Goal: Task Accomplishment & Management: Manage account settings

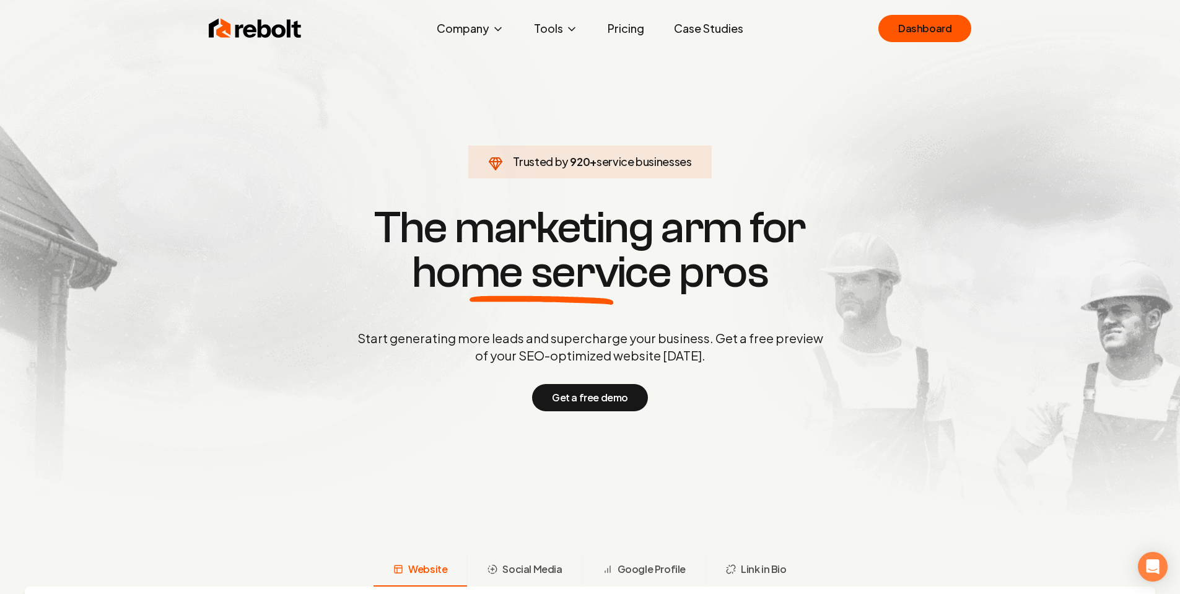
click at [858, 142] on section "Trusted by 920 + service businesses The marketing arm for home service pros Sta…" at bounding box center [590, 307] width 614 height 534
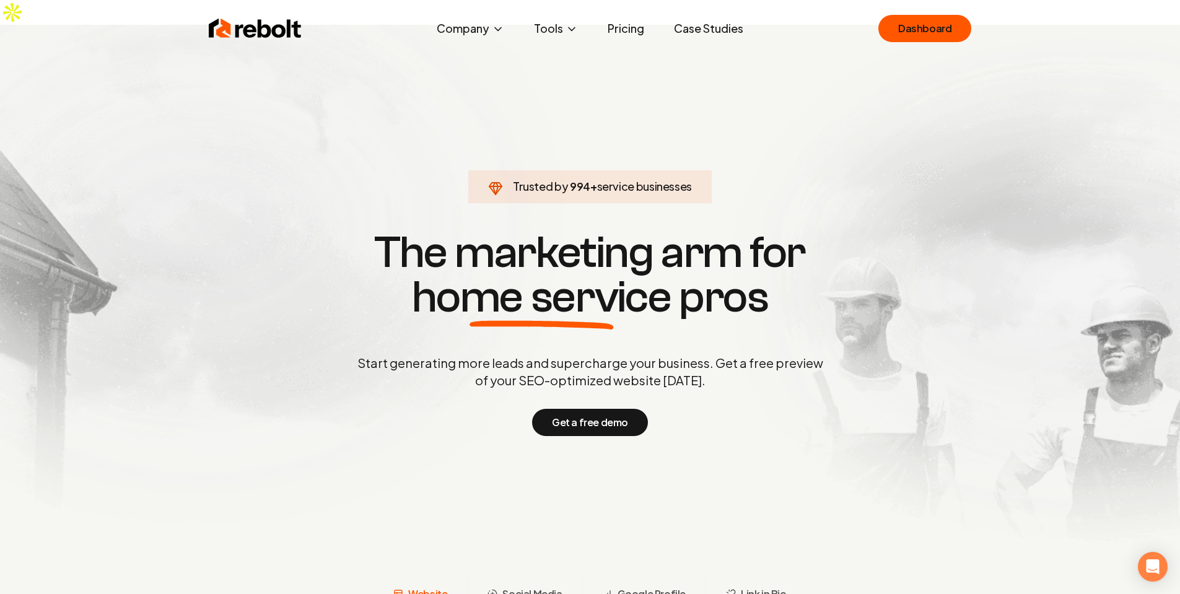
click at [907, 43] on div "Rebolt Company About Blog Jobs Tools Google Review QR Code Generator Google Bus…" at bounding box center [590, 28] width 793 height 37
click at [920, 26] on link "Dashboard" at bounding box center [924, 28] width 93 height 27
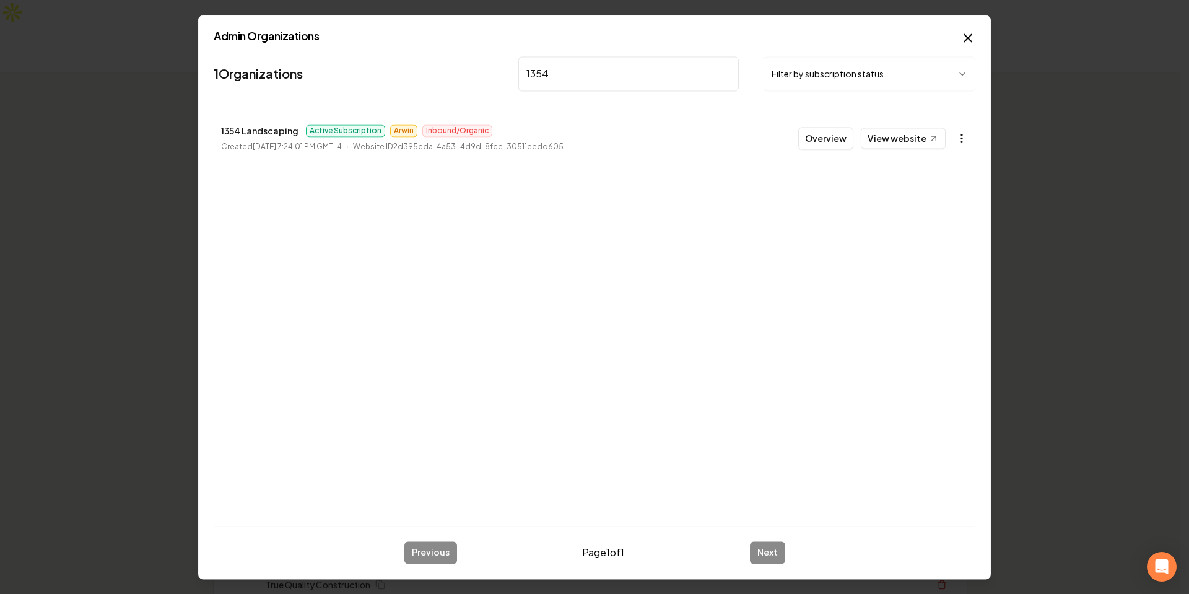
type input "1354"
click at [962, 141] on icon "button" at bounding box center [961, 138] width 12 height 12
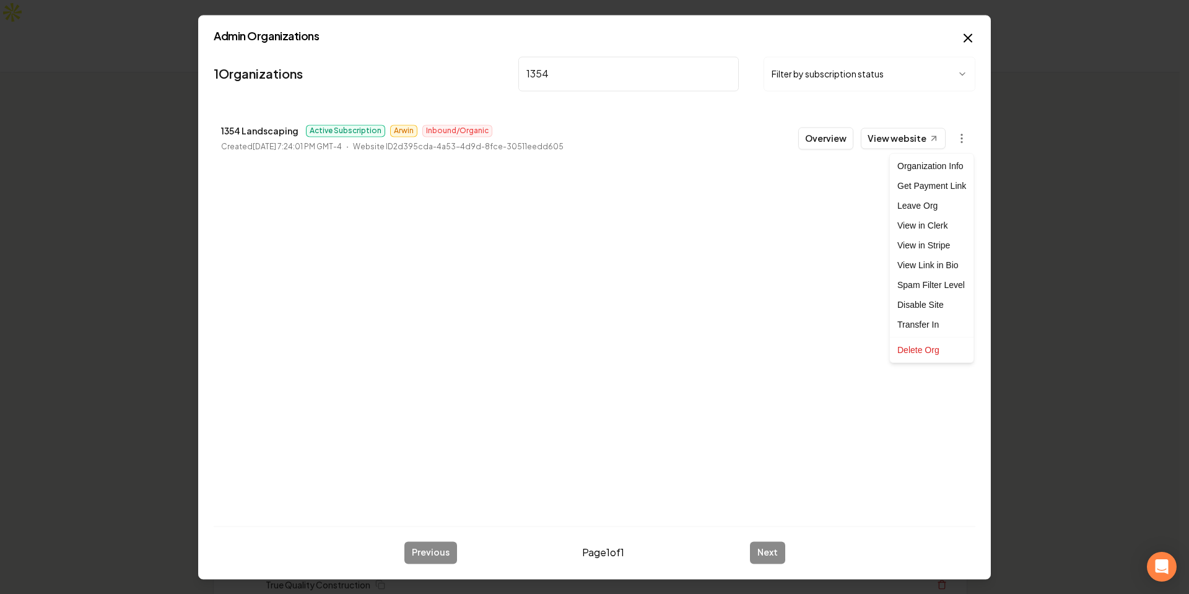
click at [614, 73] on div at bounding box center [594, 297] width 1189 height 594
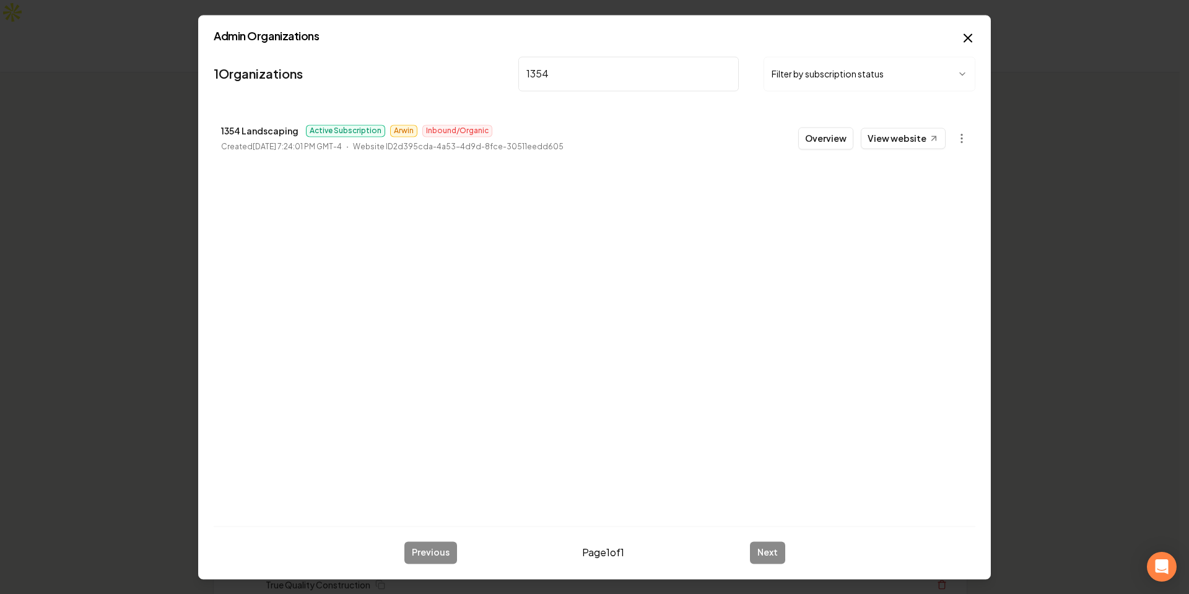
click at [586, 74] on input "1354" at bounding box center [628, 73] width 220 height 35
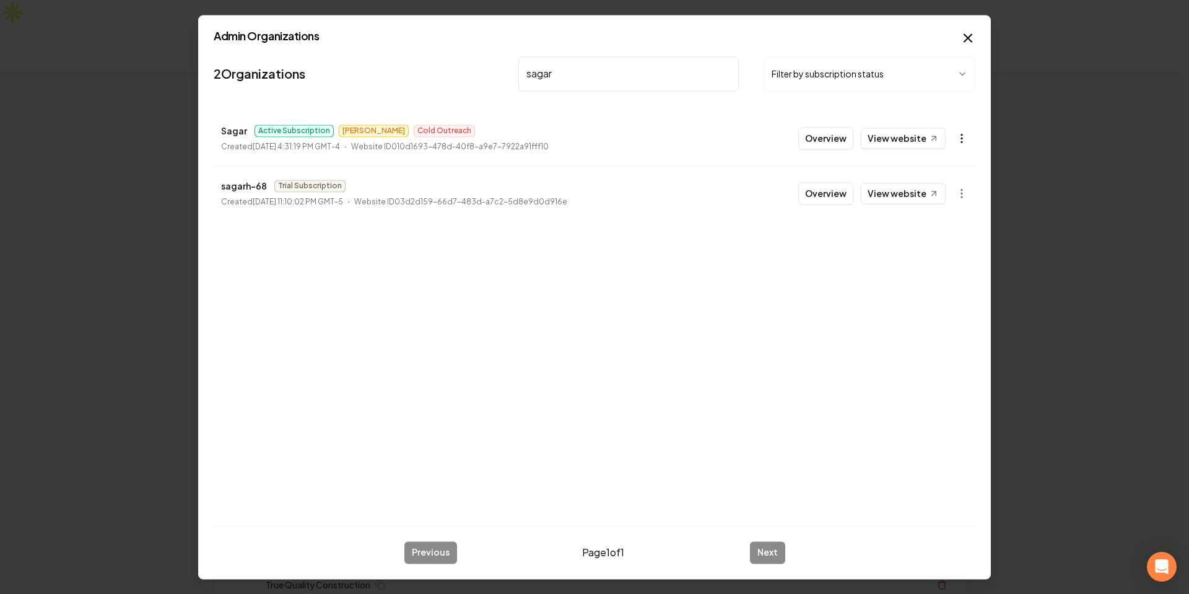
click at [959, 133] on icon "button" at bounding box center [961, 138] width 12 height 12
click at [931, 206] on div "Leave Org" at bounding box center [931, 206] width 79 height 20
click at [830, 386] on div "2 Organizations sagar Filter by subscription status Sagar Active Subscription […" at bounding box center [595, 283] width 762 height 464
click at [602, 72] on input "sagar" at bounding box center [628, 73] width 220 height 35
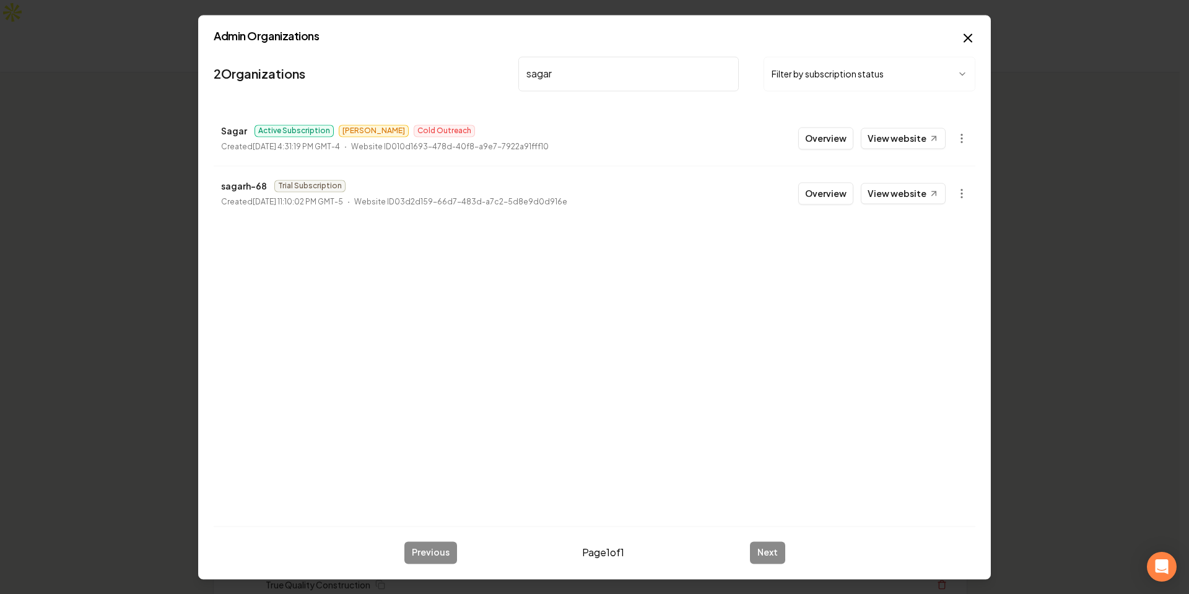
click at [602, 72] on input "sagar" at bounding box center [628, 73] width 220 height 35
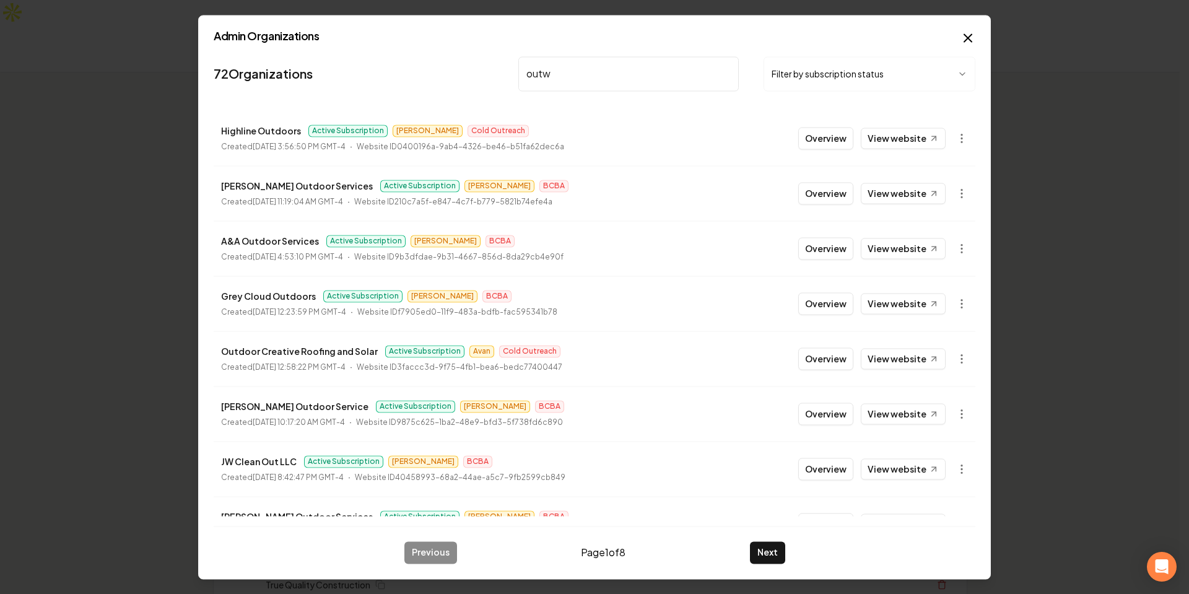
type input "outwe"
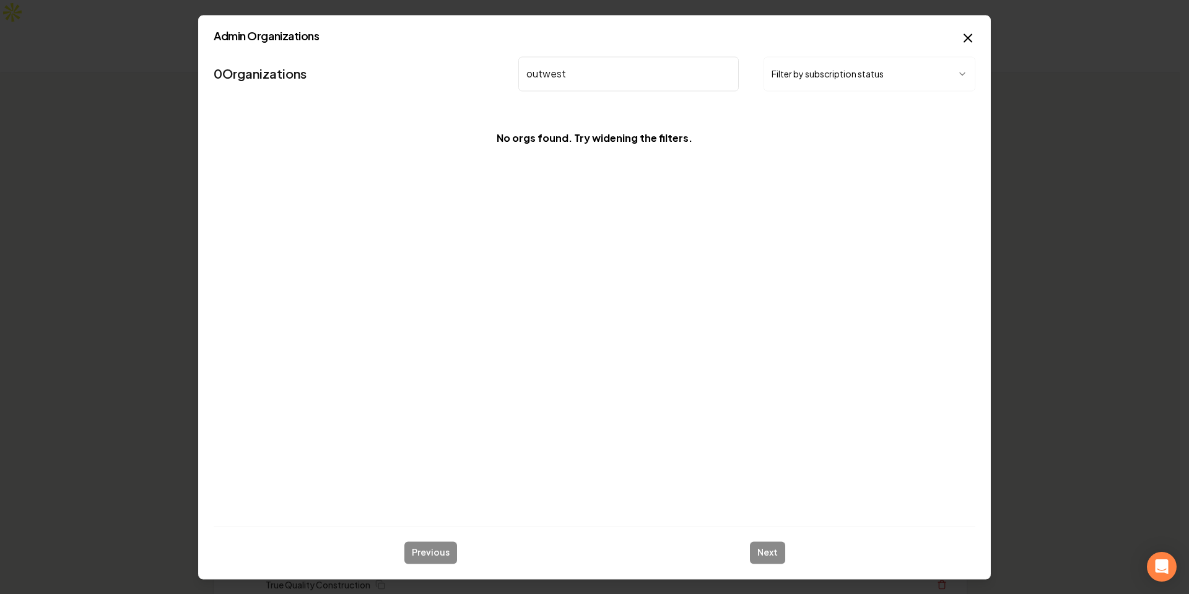
click at [620, 72] on input "outwest" at bounding box center [628, 73] width 220 height 35
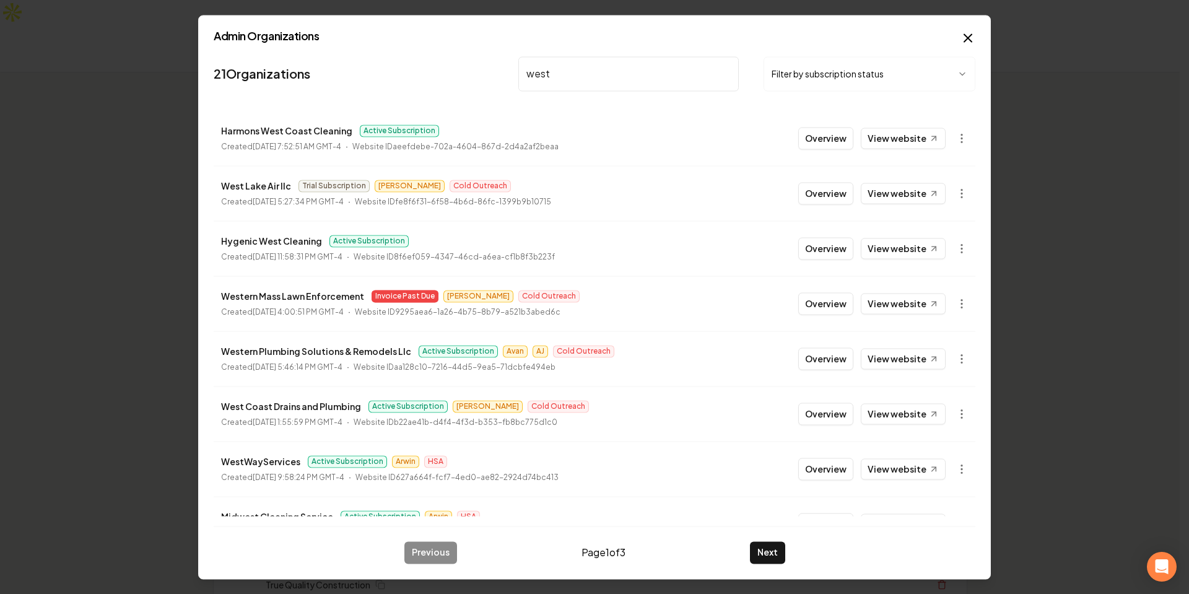
type input "west"
click at [715, 77] on input "west" at bounding box center [628, 73] width 220 height 35
click at [716, 74] on input "search" at bounding box center [628, 73] width 220 height 35
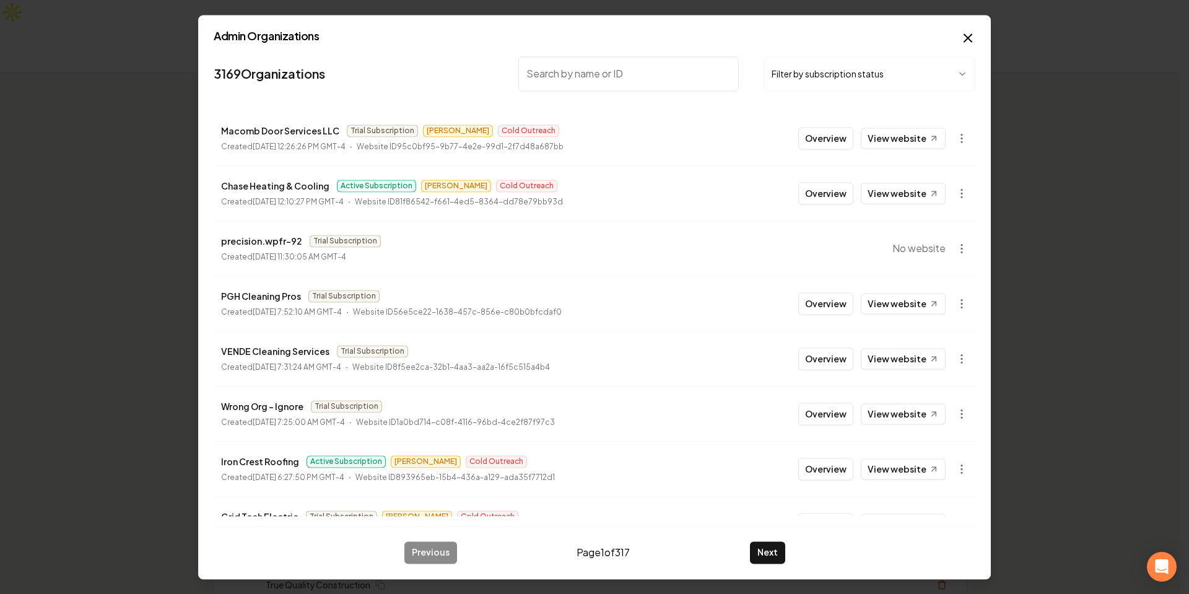
click at [584, 74] on input "search" at bounding box center [628, 73] width 220 height 35
click at [605, 74] on input "1354" at bounding box center [628, 73] width 220 height 35
type input "1"
click at [606, 72] on input "search" at bounding box center [628, 73] width 220 height 35
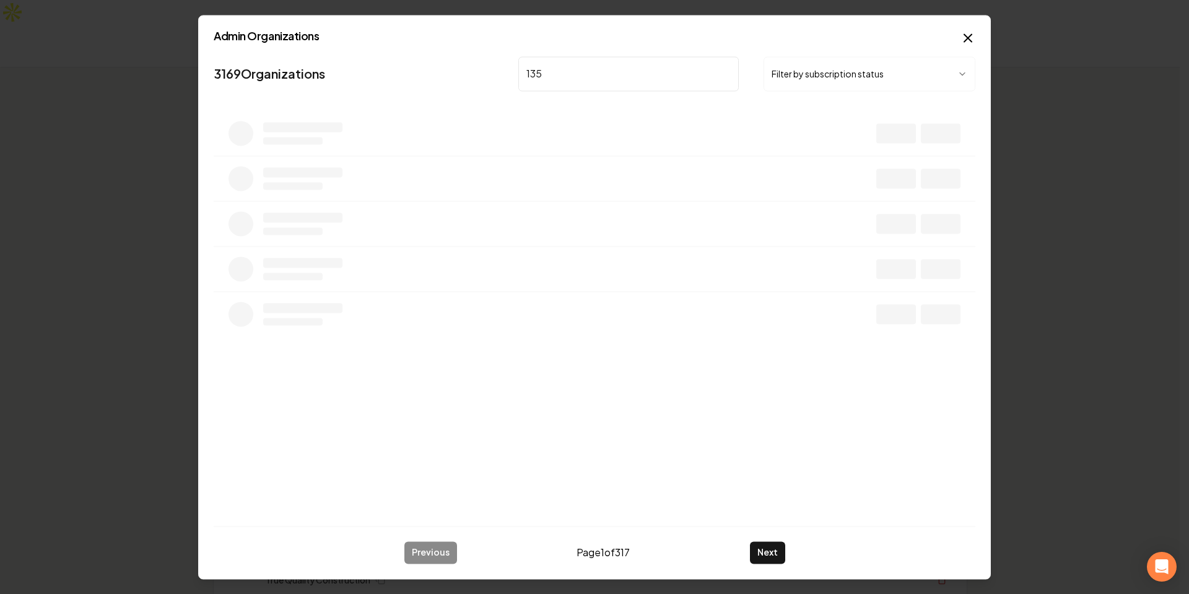
type input "1354"
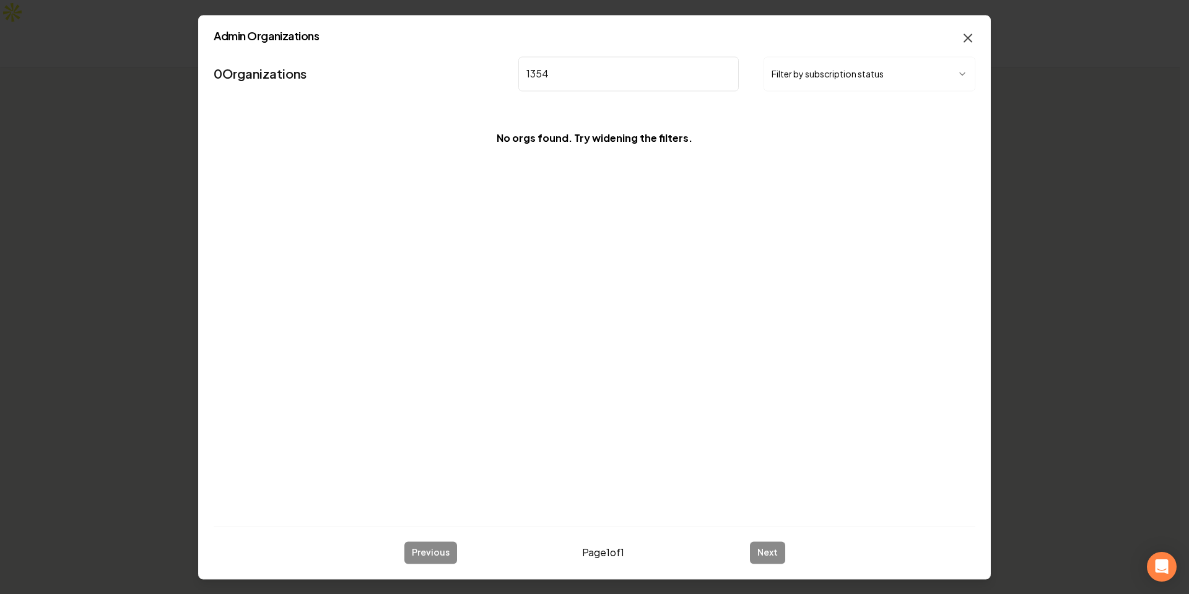
type input "1354"
click at [967, 38] on icon "button" at bounding box center [967, 37] width 7 height 7
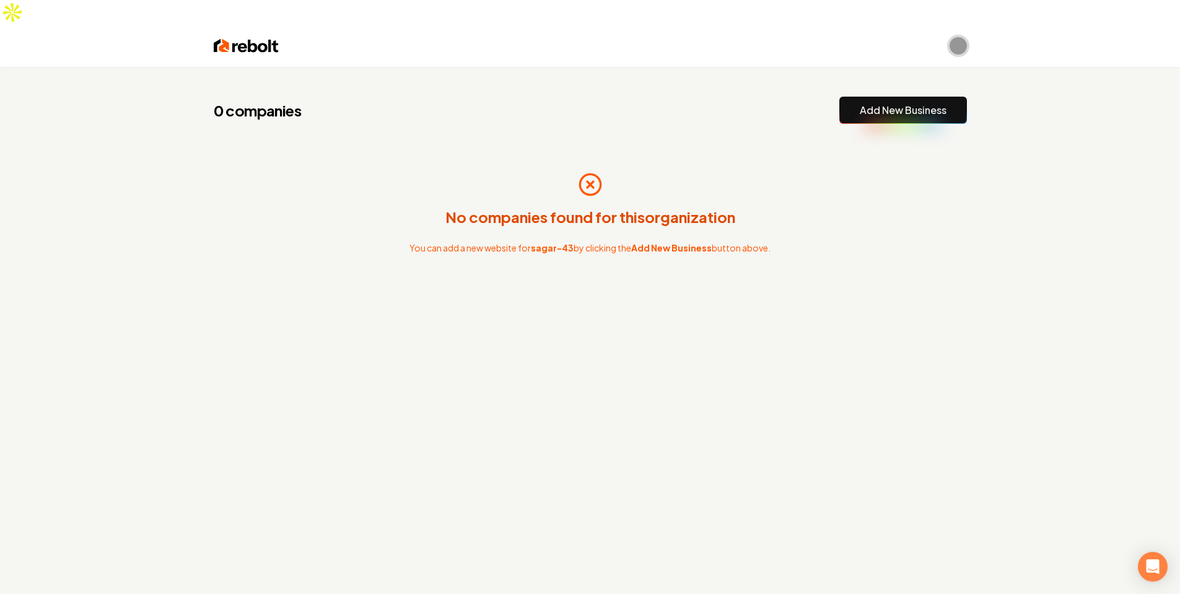
click at [952, 37] on img "Open user button" at bounding box center [957, 45] width 17 height 17
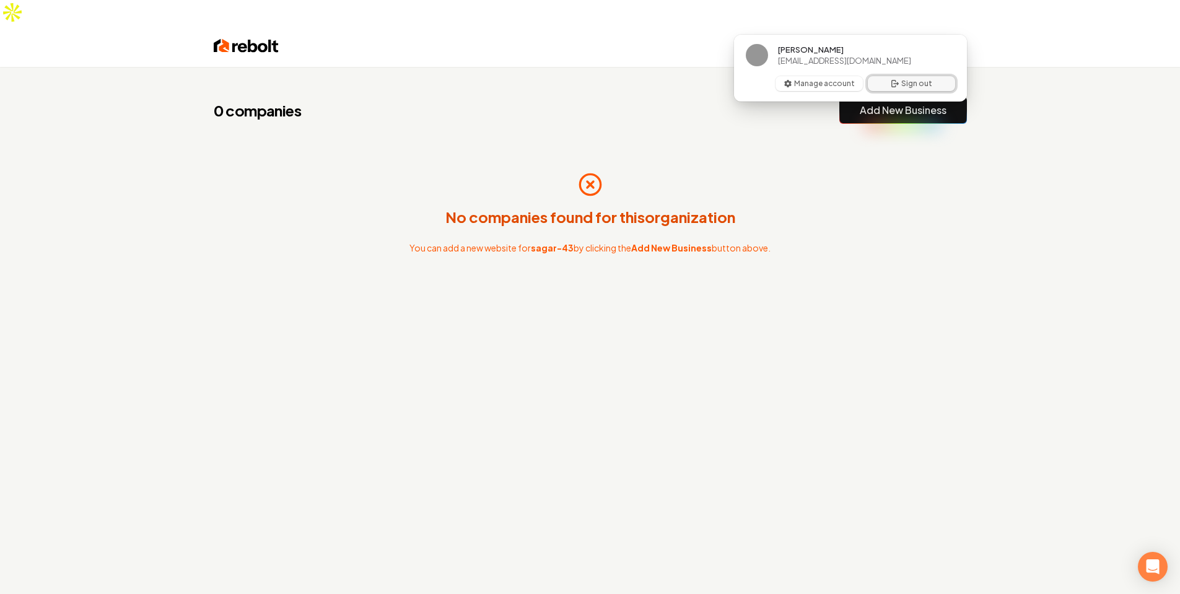
click at [888, 89] on button "Sign out" at bounding box center [911, 83] width 87 height 15
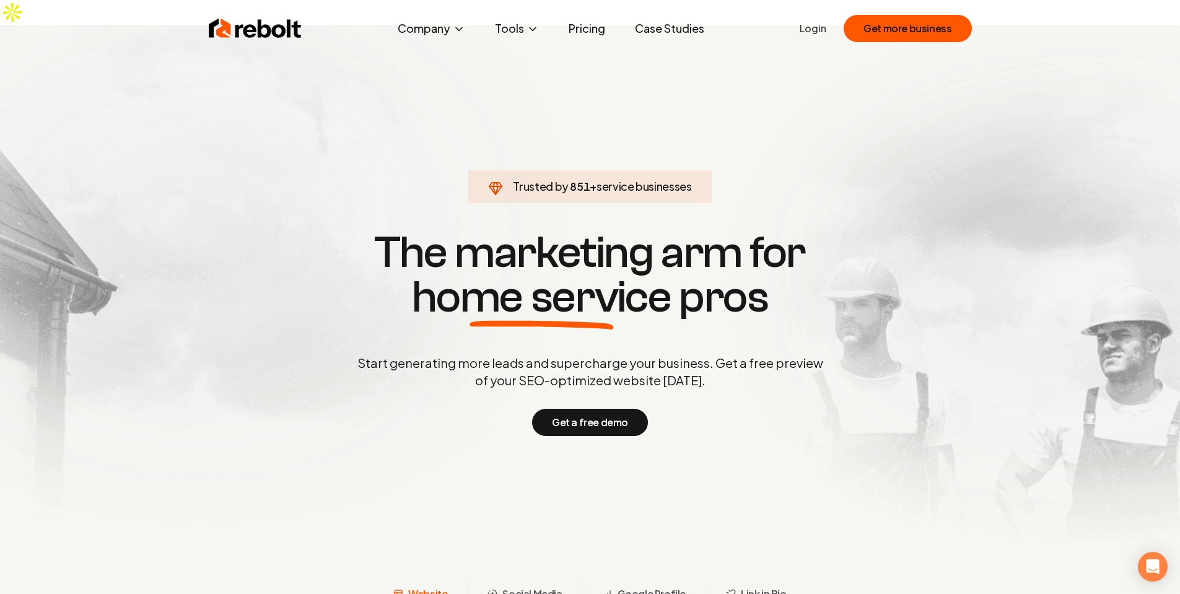
click at [796, 31] on div "Rebolt Company About Blog Jobs Tools Google Review QR Code Generator Google Bus…" at bounding box center [590, 28] width 793 height 37
click at [822, 30] on link "Login" at bounding box center [812, 28] width 27 height 15
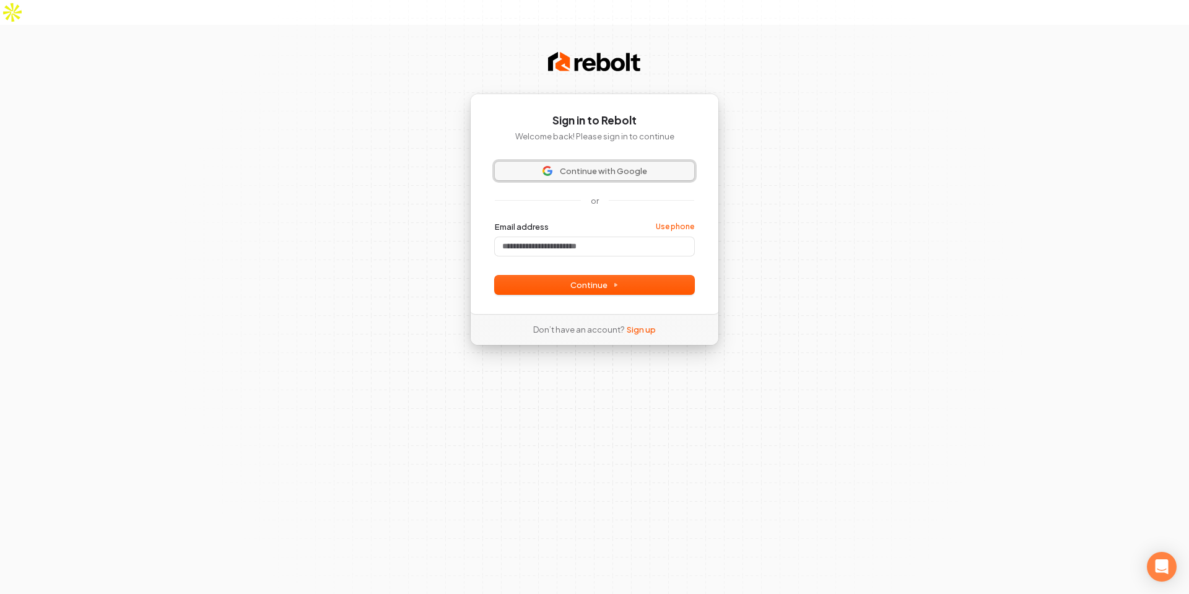
click at [596, 165] on span "Continue with Google" at bounding box center [603, 170] width 87 height 11
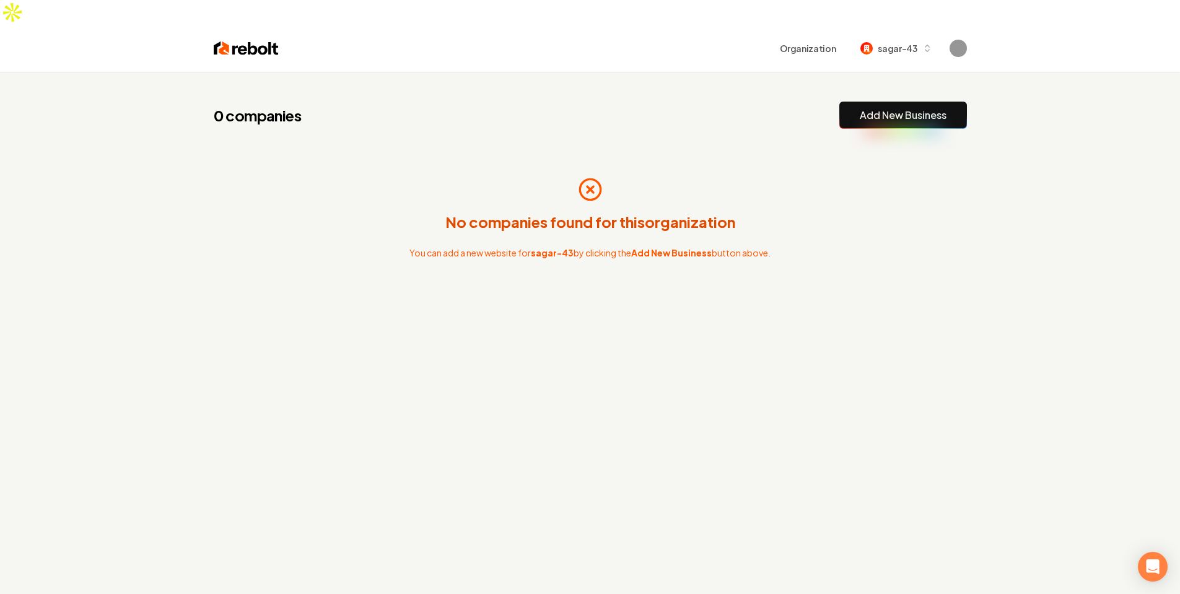
click at [558, 150] on div "No companies found for this organization You can add a new website for sagar-43…" at bounding box center [590, 218] width 753 height 139
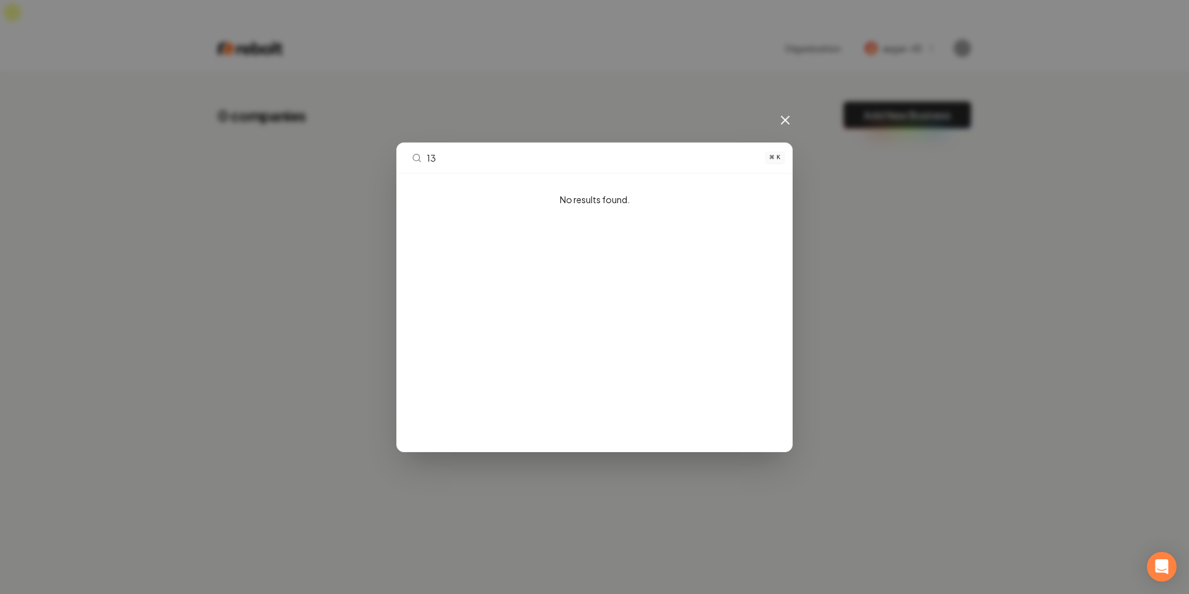
type input "1"
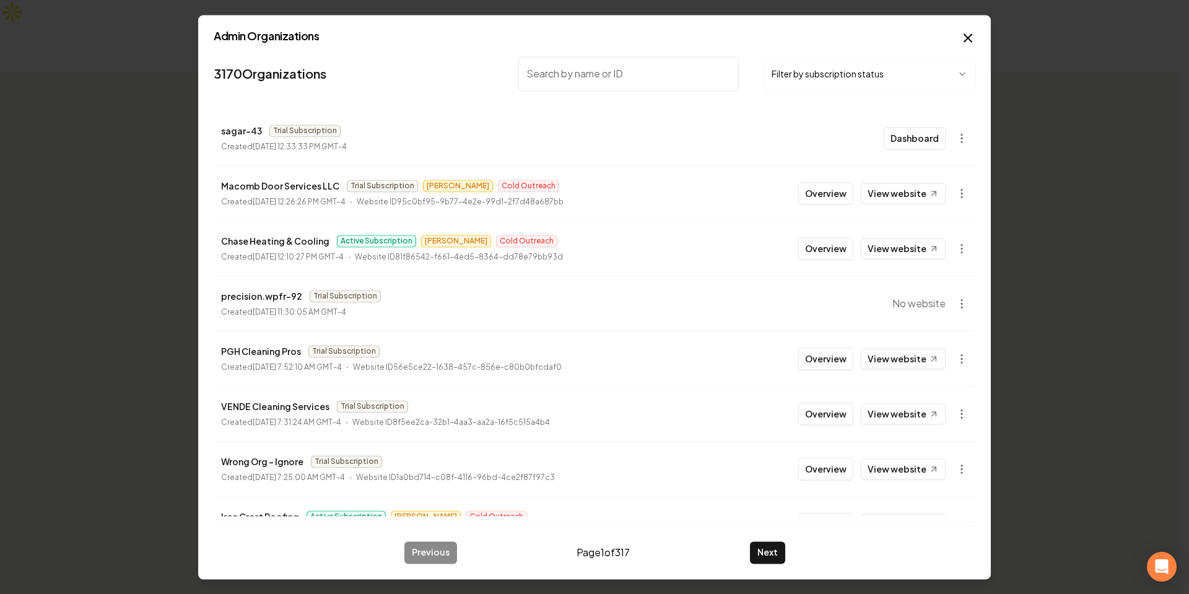
click at [593, 78] on input "search" at bounding box center [628, 73] width 220 height 35
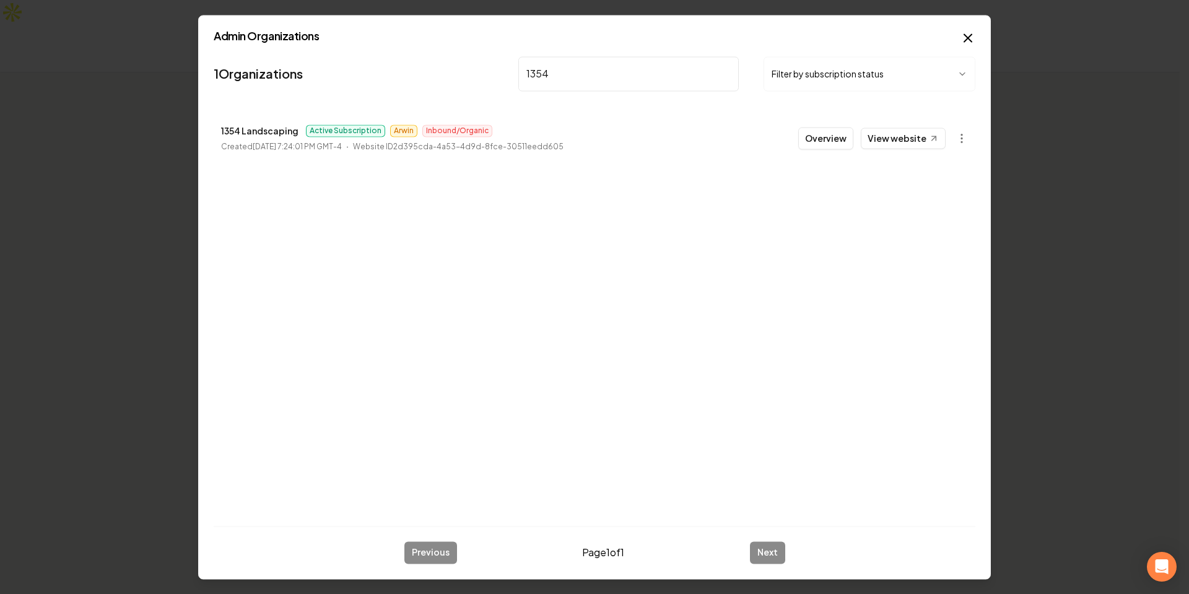
type input "1354"
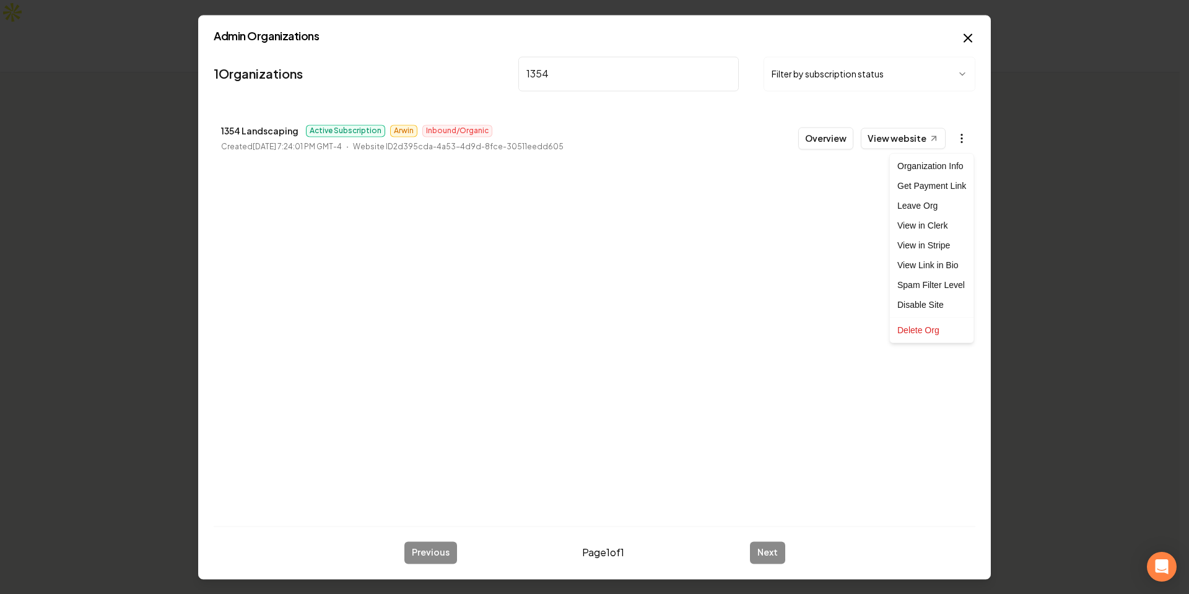
click at [964, 149] on body "Organization No active organization 0 companies Add New Business No companies f…" at bounding box center [590, 297] width 1180 height 594
click at [927, 208] on div "Leave Org" at bounding box center [931, 206] width 79 height 20
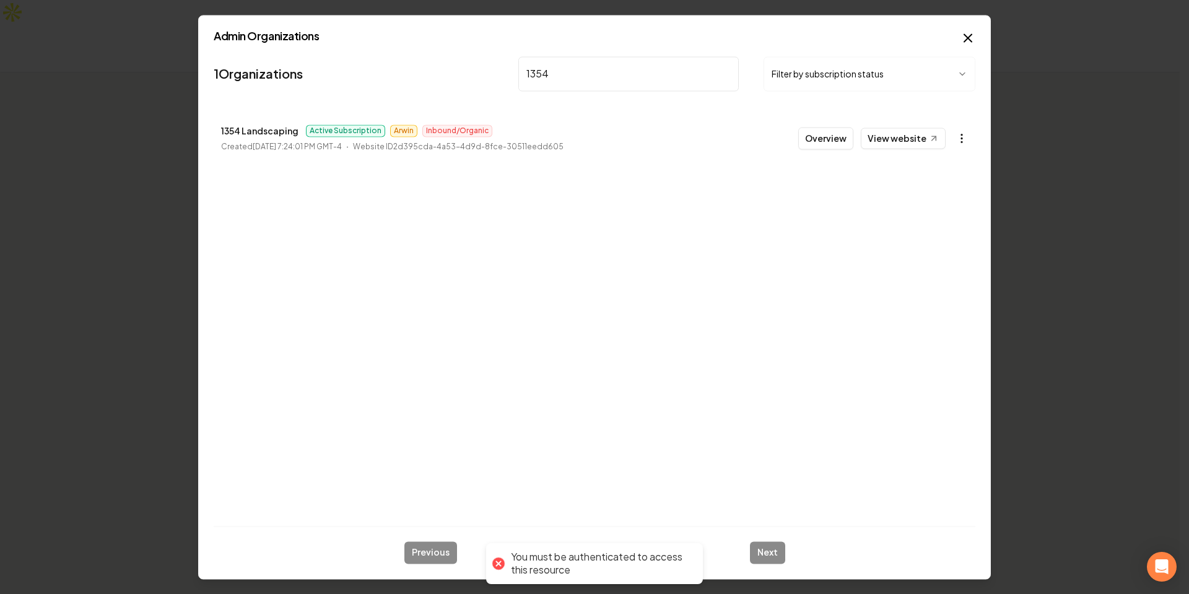
click at [967, 141] on body "Organization No active organization 0 companies Add New Business No companies f…" at bounding box center [590, 297] width 1180 height 594
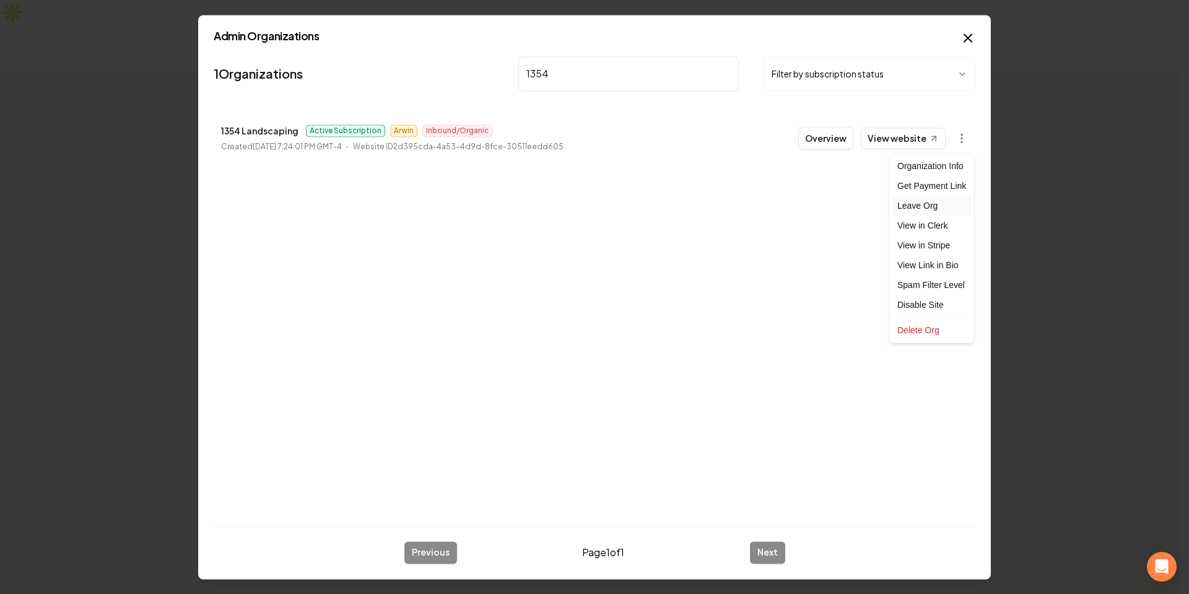
click at [939, 202] on div "Leave Org" at bounding box center [931, 206] width 79 height 20
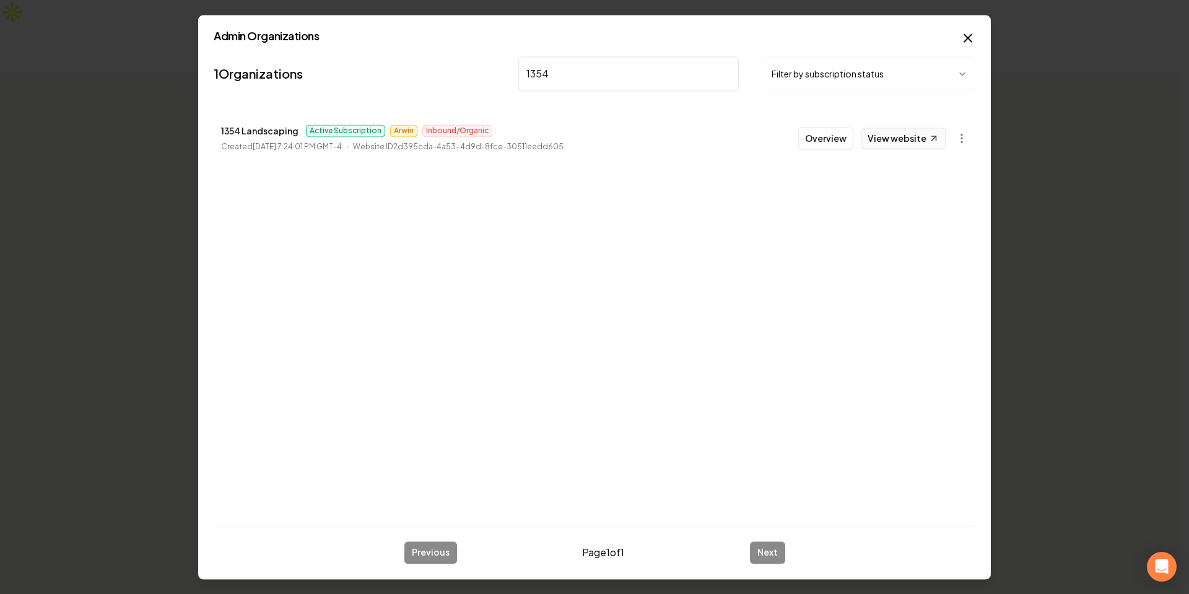
click at [913, 140] on link "View website" at bounding box center [903, 138] width 85 height 21
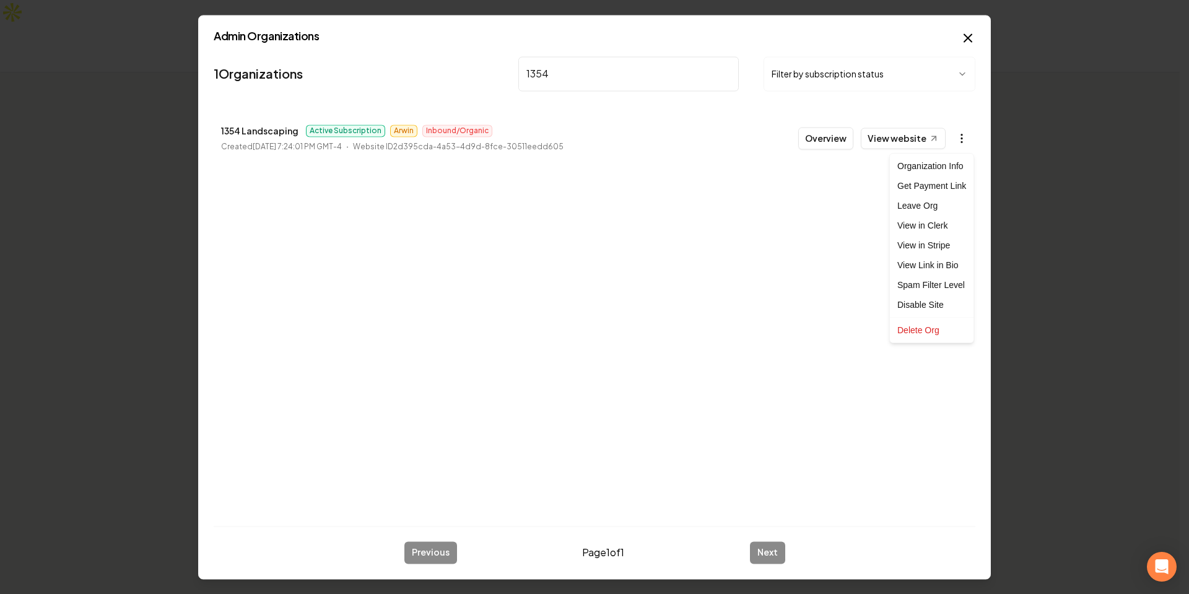
click at [960, 140] on body "Organization No active organization 0 companies Add New Business No companies f…" at bounding box center [590, 297] width 1180 height 594
click at [666, 256] on div at bounding box center [594, 297] width 1189 height 594
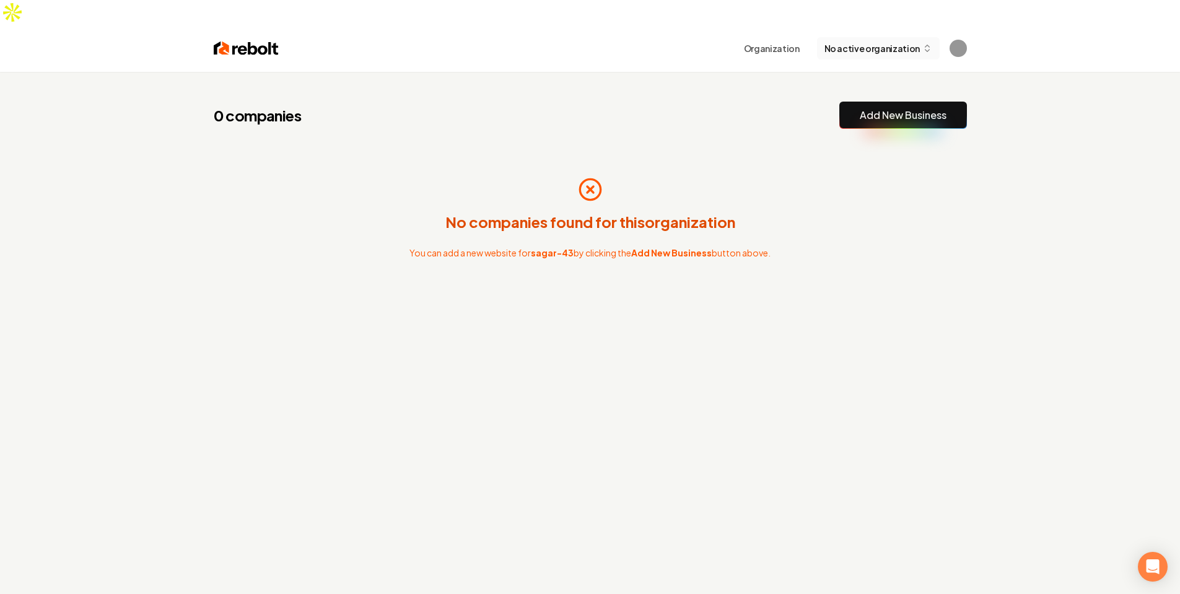
click at [876, 42] on span "No active organization" at bounding box center [871, 48] width 95 height 13
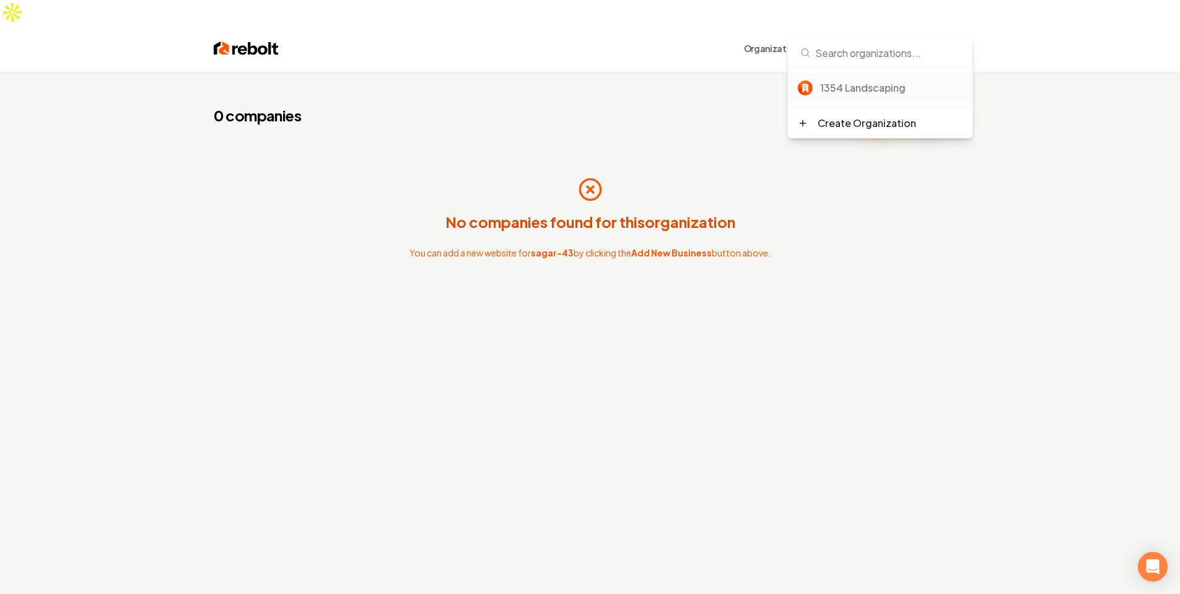
click at [865, 77] on div "1354 Landscaping" at bounding box center [880, 88] width 185 height 30
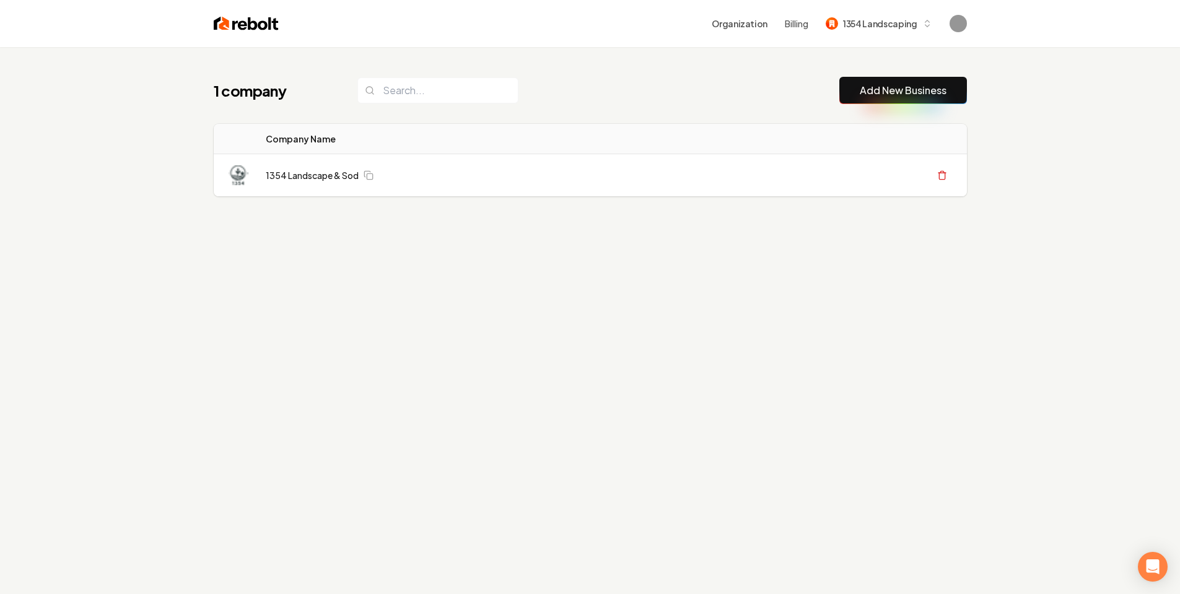
click at [613, 106] on div "1 company Add New Business Logo Company Name Actions 1354 Landscape & Sod Creat…" at bounding box center [590, 161] width 793 height 228
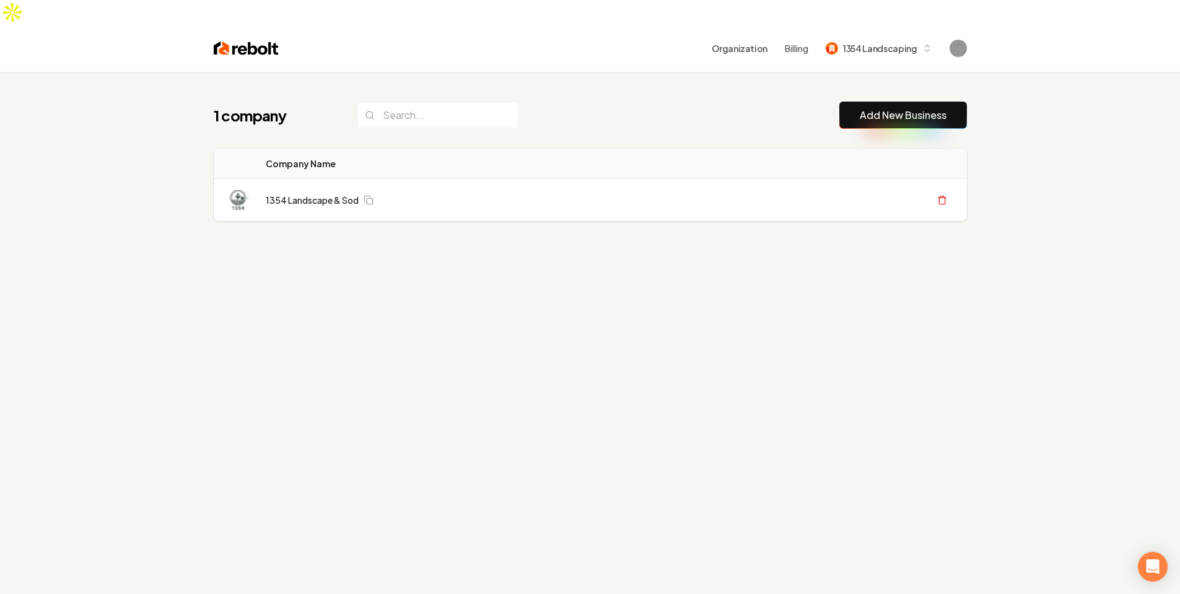
drag, startPoint x: 754, startPoint y: 273, endPoint x: 747, endPoint y: 281, distance: 10.5
click at [754, 274] on div "1 company Add New Business Logo Company Name Actions 1354 Landscape & Sod Creat…" at bounding box center [590, 186] width 793 height 228
click at [912, 350] on div "1 company Add New Business Logo Company Name Actions 1354 Landscape & Sod Creat…" at bounding box center [590, 369] width 1180 height 594
